Goal: Information Seeking & Learning: Learn about a topic

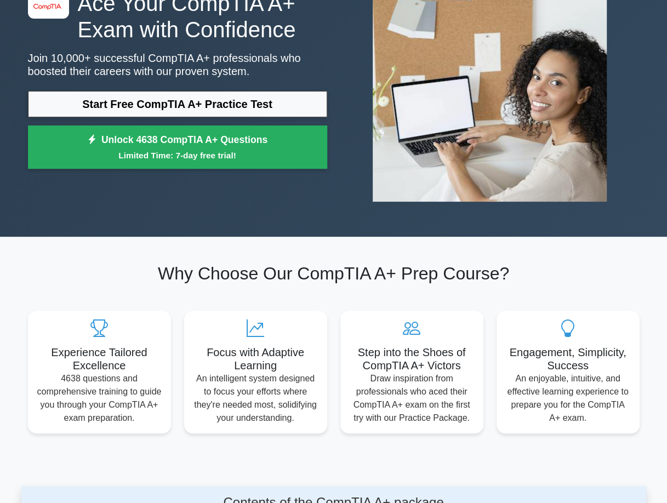
scroll to position [110, 0]
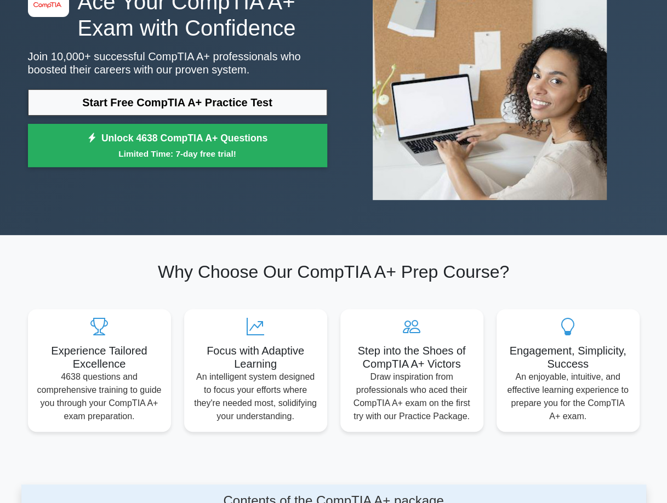
drag, startPoint x: 179, startPoint y: 99, endPoint x: 204, endPoint y: 116, distance: 30.7
click at [179, 99] on link "Start Free CompTIA A+ Practice Test" at bounding box center [177, 102] width 299 height 26
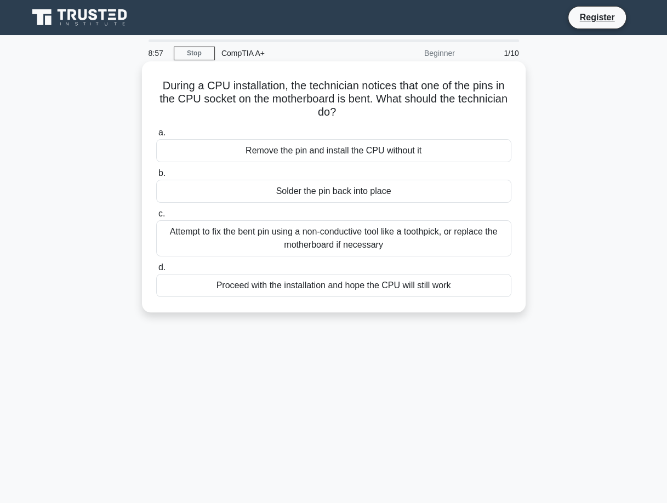
click at [329, 231] on div "Attempt to fix the bent pin using a non-conductive tool like a toothpick, or re…" at bounding box center [333, 238] width 355 height 36
click at [156, 217] on input "c. Attempt to fix the bent pin using a non-conductive tool like a toothpick, or…" at bounding box center [156, 213] width 0 height 7
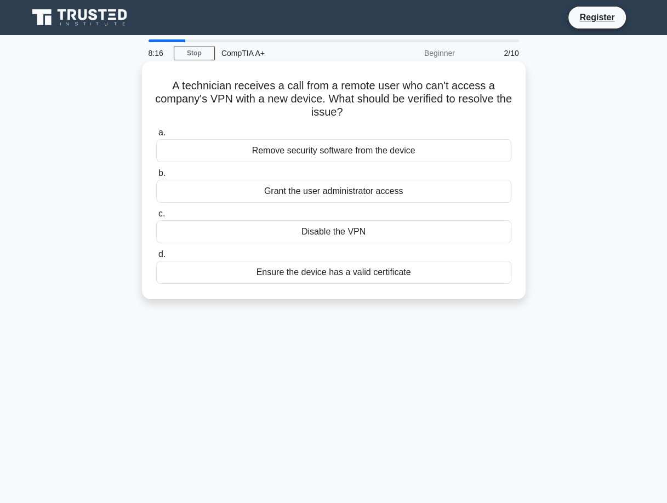
click at [324, 192] on div "Grant the user administrator access" at bounding box center [333, 191] width 355 height 23
click at [156, 177] on input "b. Grant the user administrator access" at bounding box center [156, 173] width 0 height 7
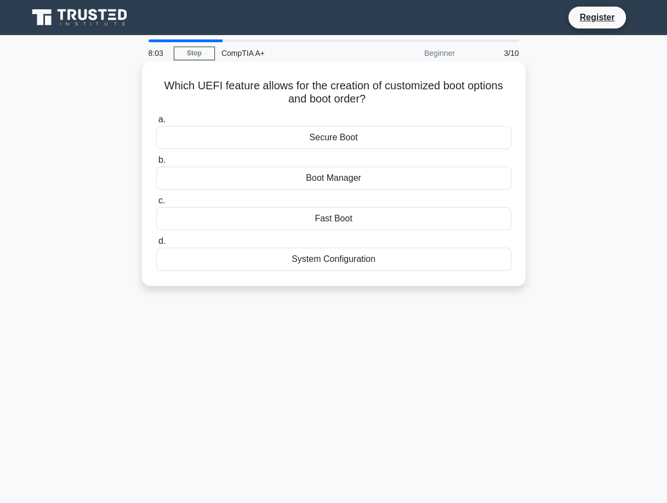
drag, startPoint x: 304, startPoint y: 174, endPoint x: 358, endPoint y: 179, distance: 53.9
click at [358, 179] on div "Boot Manager" at bounding box center [333, 177] width 355 height 23
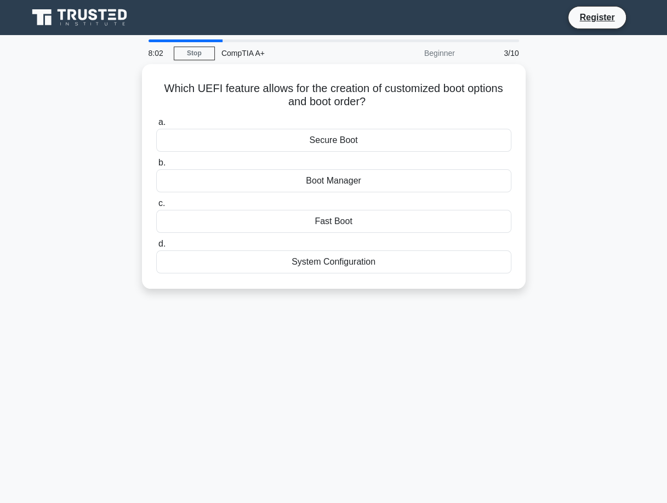
click at [576, 175] on div "Which UEFI feature allows for the creation of customized boot options and boot …" at bounding box center [333, 183] width 624 height 238
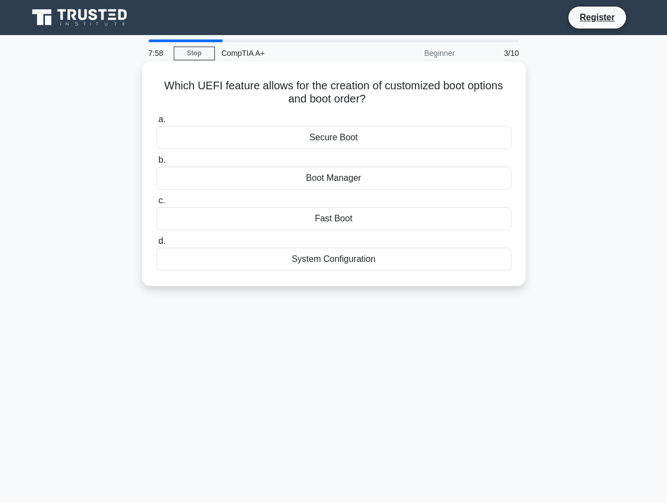
drag, startPoint x: 305, startPoint y: 175, endPoint x: 373, endPoint y: 181, distance: 68.2
click at [373, 181] on div "Boot Manager" at bounding box center [333, 177] width 355 height 23
copy div "Boot Manager"
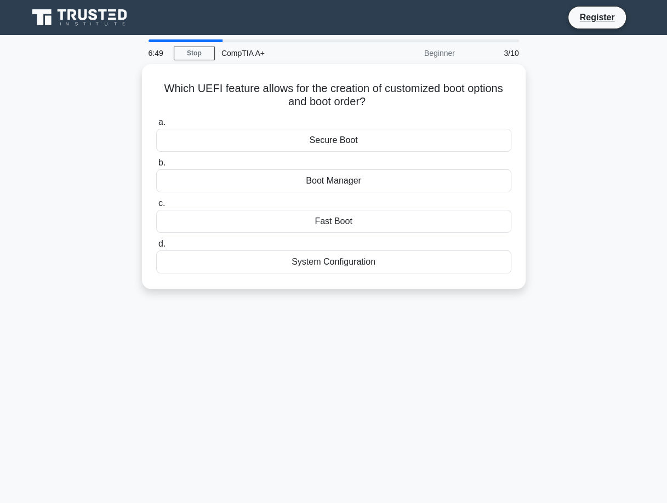
click at [617, 359] on div "6:49 Stop CompTIA A+ Beginner 3/10 Which UEFI feature allows for the creation o…" at bounding box center [333, 313] width 624 height 548
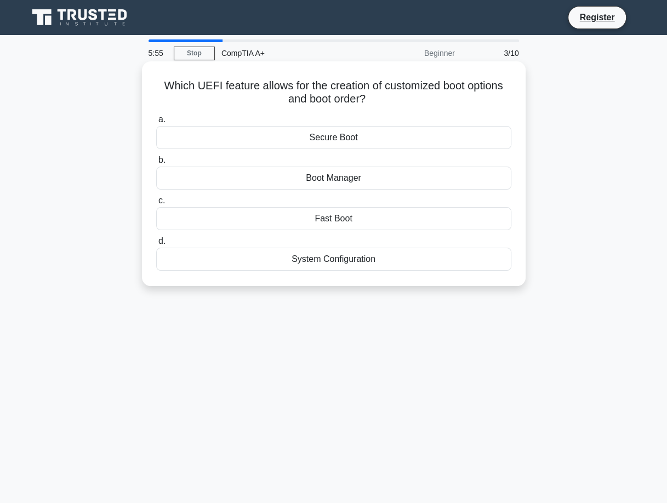
click at [307, 175] on div "Boot Manager" at bounding box center [333, 177] width 355 height 23
click at [156, 164] on input "b. Boot Manager" at bounding box center [156, 160] width 0 height 7
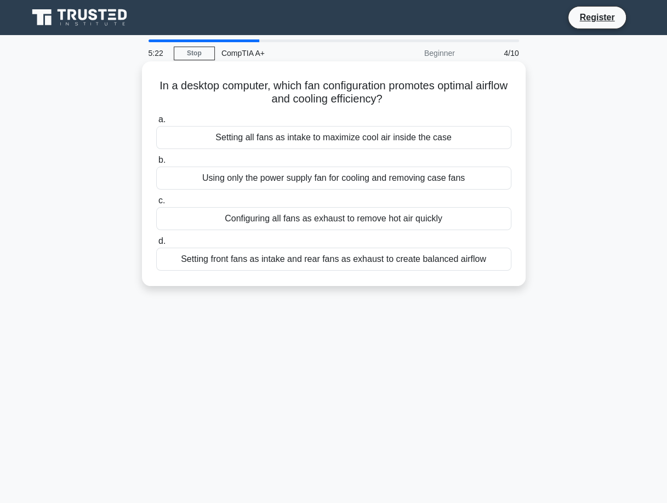
click at [423, 261] on div "Setting front fans as intake and rear fans as exhaust to create balanced airflow" at bounding box center [333, 259] width 355 height 23
click at [156, 245] on input "d. Setting front fans as intake and rear fans as exhaust to create balanced air…" at bounding box center [156, 241] width 0 height 7
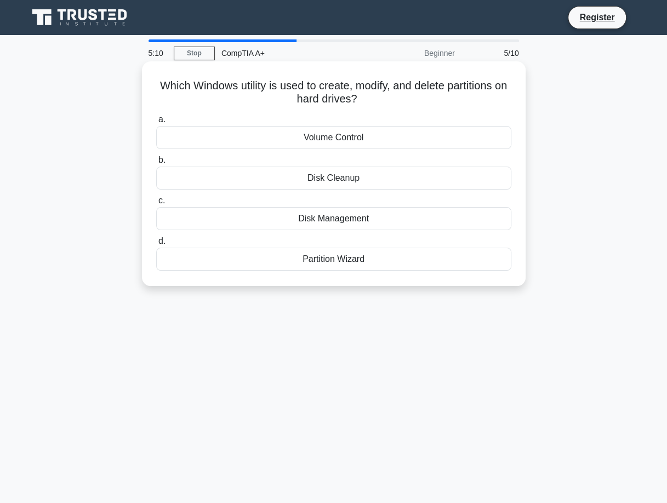
click at [353, 217] on div "Disk Management" at bounding box center [333, 218] width 355 height 23
click at [156, 204] on input "c. Disk Management" at bounding box center [156, 200] width 0 height 7
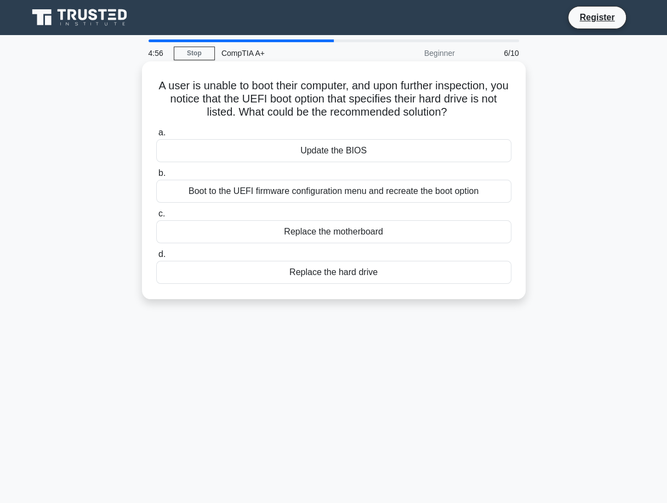
click at [436, 185] on div "Boot to the UEFI firmware configuration menu and recreate the boot option" at bounding box center [333, 191] width 355 height 23
click at [156, 177] on input "b. Boot to the UEFI firmware configuration menu and recreate the boot option" at bounding box center [156, 173] width 0 height 7
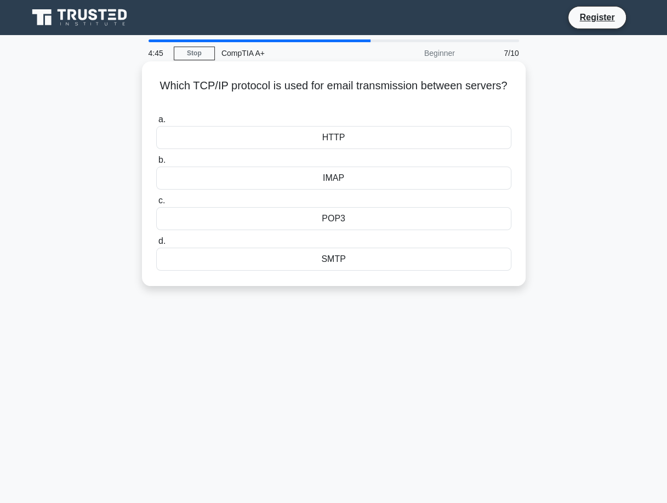
click at [339, 261] on div "SMTP" at bounding box center [333, 259] width 355 height 23
click at [156, 245] on input "d. SMTP" at bounding box center [156, 241] width 0 height 7
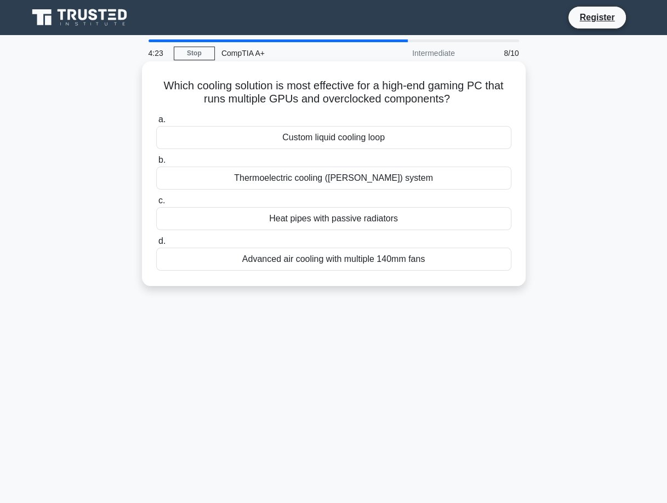
click at [365, 139] on div "Custom liquid cooling loop" at bounding box center [333, 137] width 355 height 23
click at [156, 123] on input "a. Custom liquid cooling loop" at bounding box center [156, 119] width 0 height 7
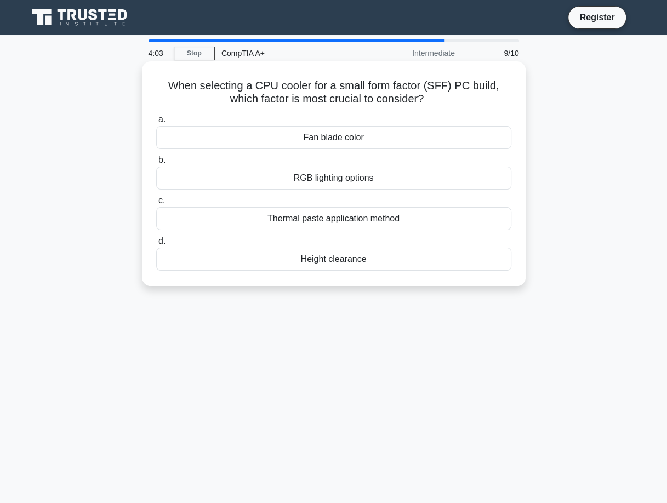
click at [342, 218] on div "Thermal paste application method" at bounding box center [333, 218] width 355 height 23
click at [156, 204] on input "c. Thermal paste application method" at bounding box center [156, 200] width 0 height 7
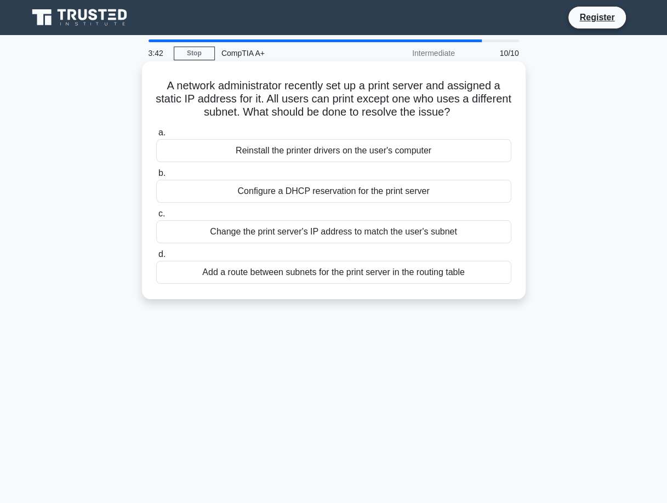
click at [396, 232] on div "Change the print server's IP address to match the user's subnet" at bounding box center [333, 231] width 355 height 23
click at [156, 217] on input "c. Change the print server's IP address to match the user's subnet" at bounding box center [156, 213] width 0 height 7
